Goal: Register for event/course

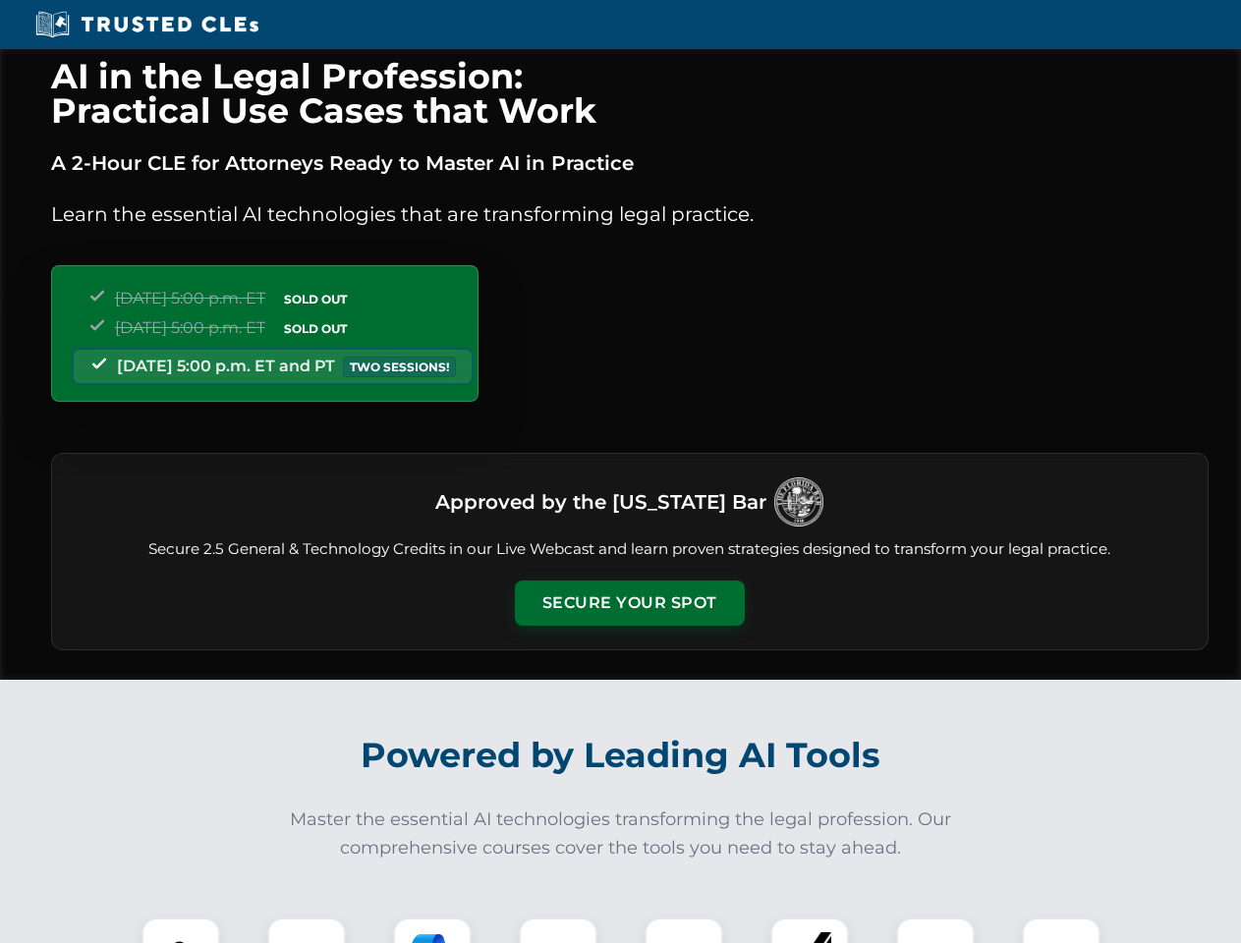
click at [629, 603] on button "Secure Your Spot" at bounding box center [630, 603] width 230 height 45
click at [181, 930] on img at bounding box center [180, 956] width 57 height 57
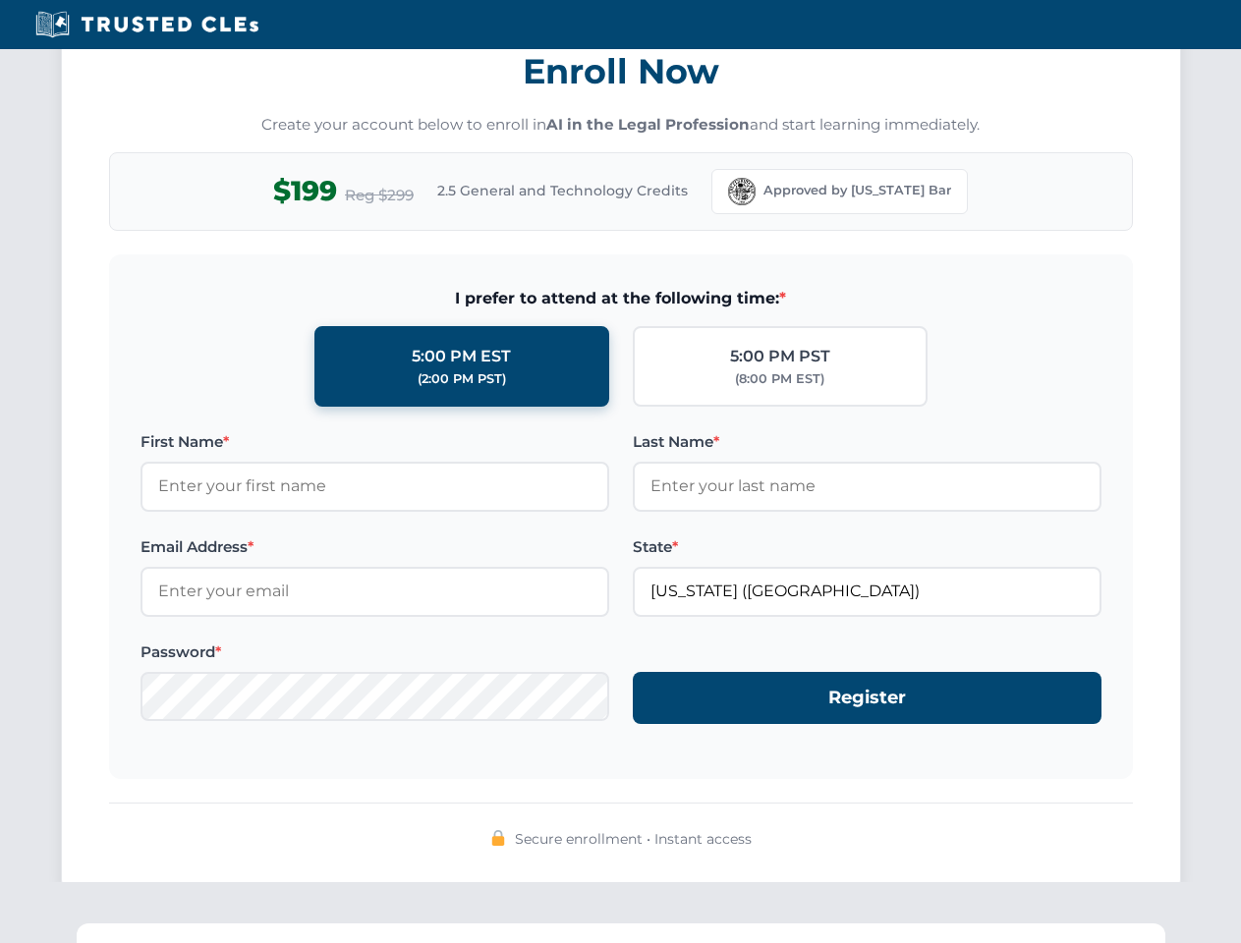
scroll to position [1928, 0]
